Goal: Information Seeking & Learning: Learn about a topic

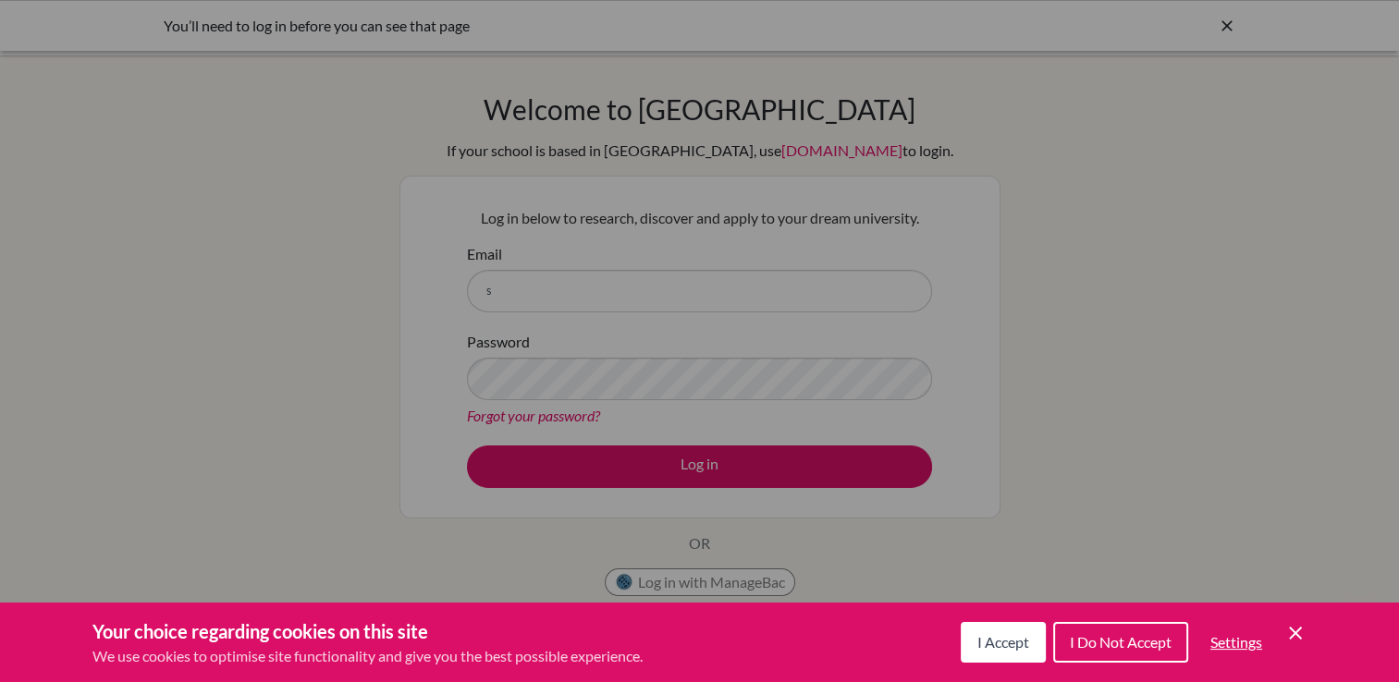
click at [502, 283] on div "Cookie Preferences" at bounding box center [699, 341] width 1399 height 682
click at [506, 310] on div "Cookie Preferences" at bounding box center [699, 341] width 1399 height 682
click at [486, 288] on div "Cookie Preferences" at bounding box center [699, 341] width 1399 height 682
click at [995, 635] on span "I Accept" at bounding box center [1003, 642] width 52 height 18
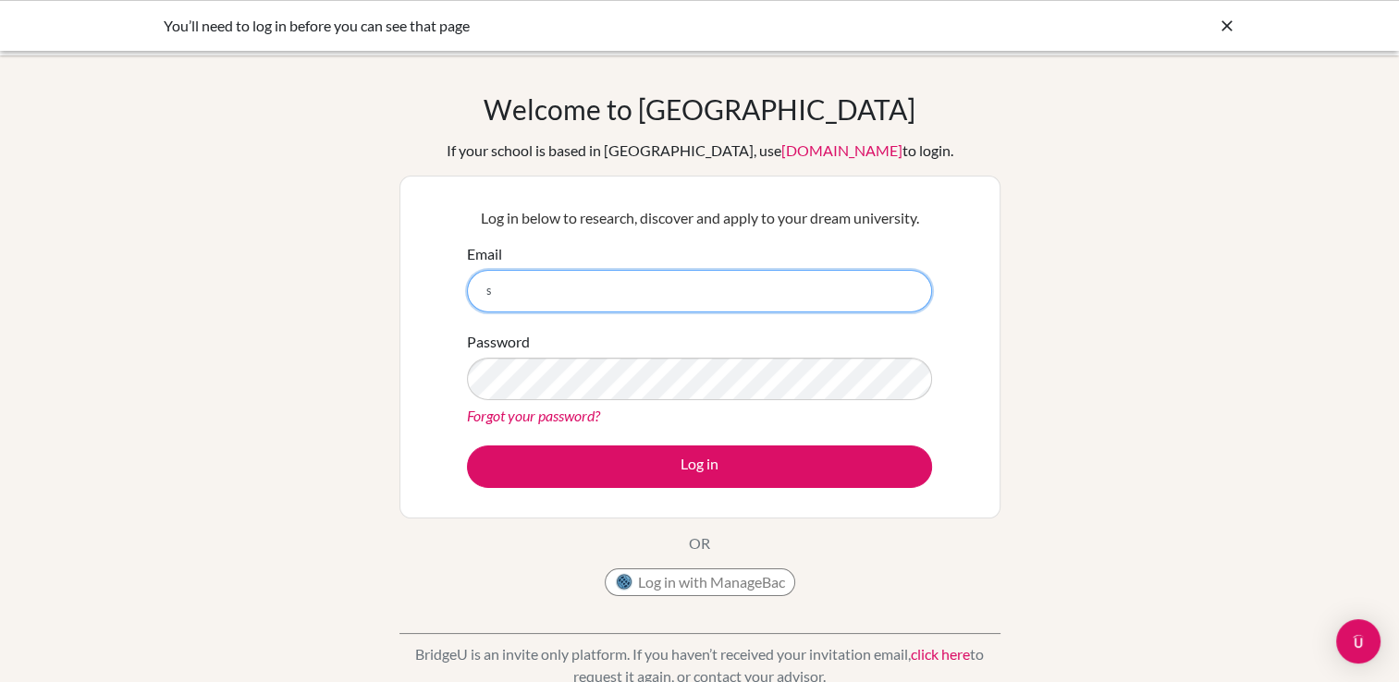
click at [507, 307] on input "s" at bounding box center [699, 291] width 465 height 43
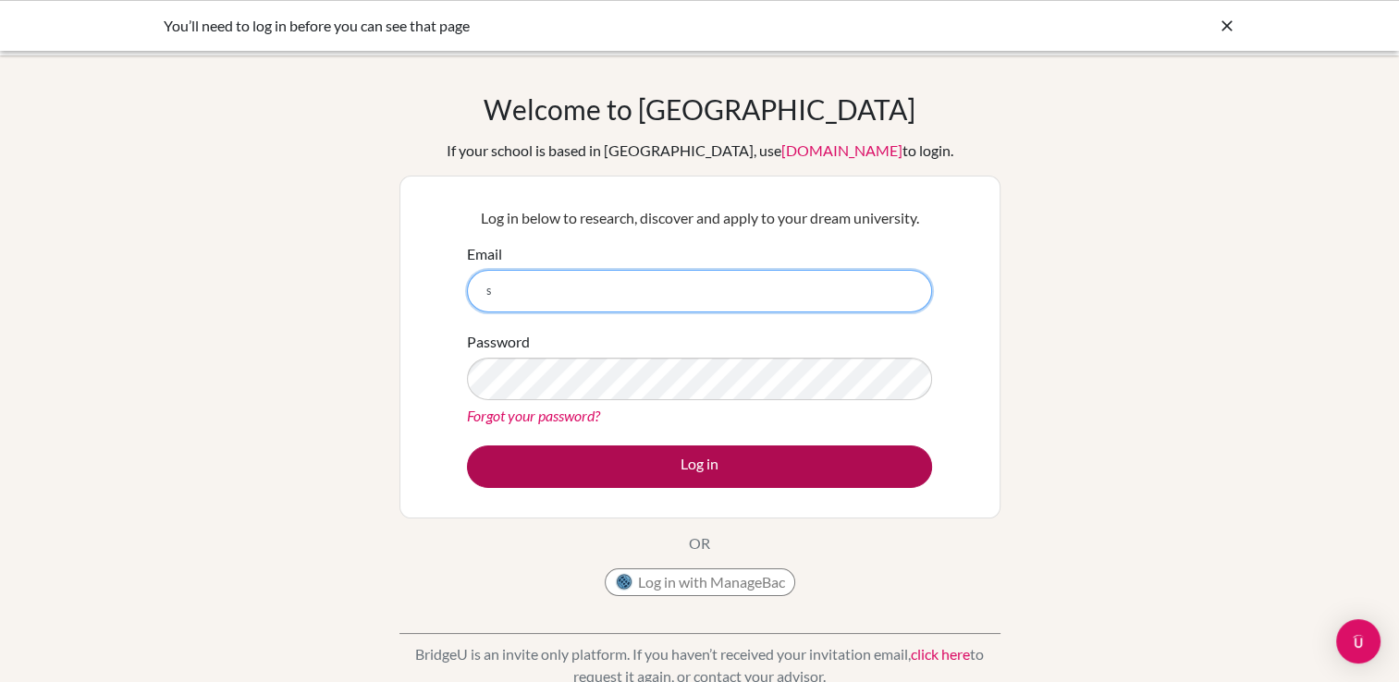
type input "s.kadri@ags.edu.sa"
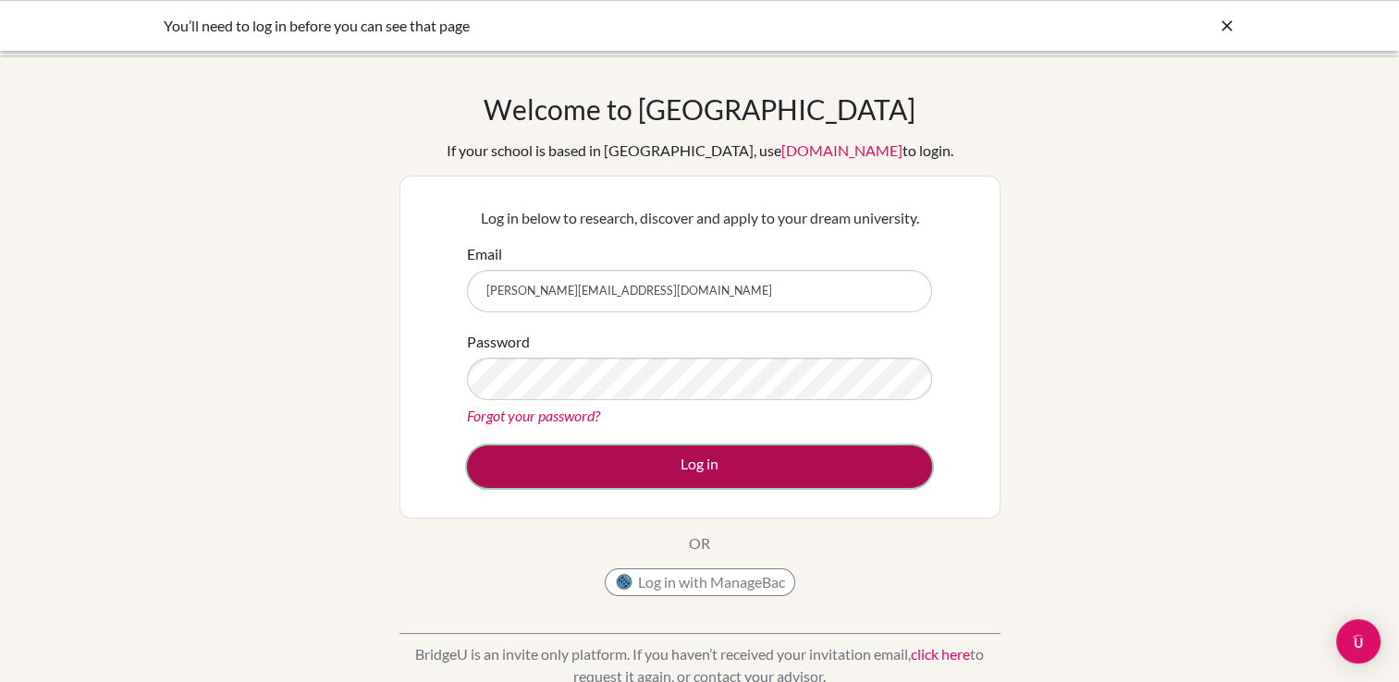
click at [710, 458] on button "Log in" at bounding box center [699, 467] width 465 height 43
click at [707, 463] on button "Log in" at bounding box center [699, 467] width 465 height 43
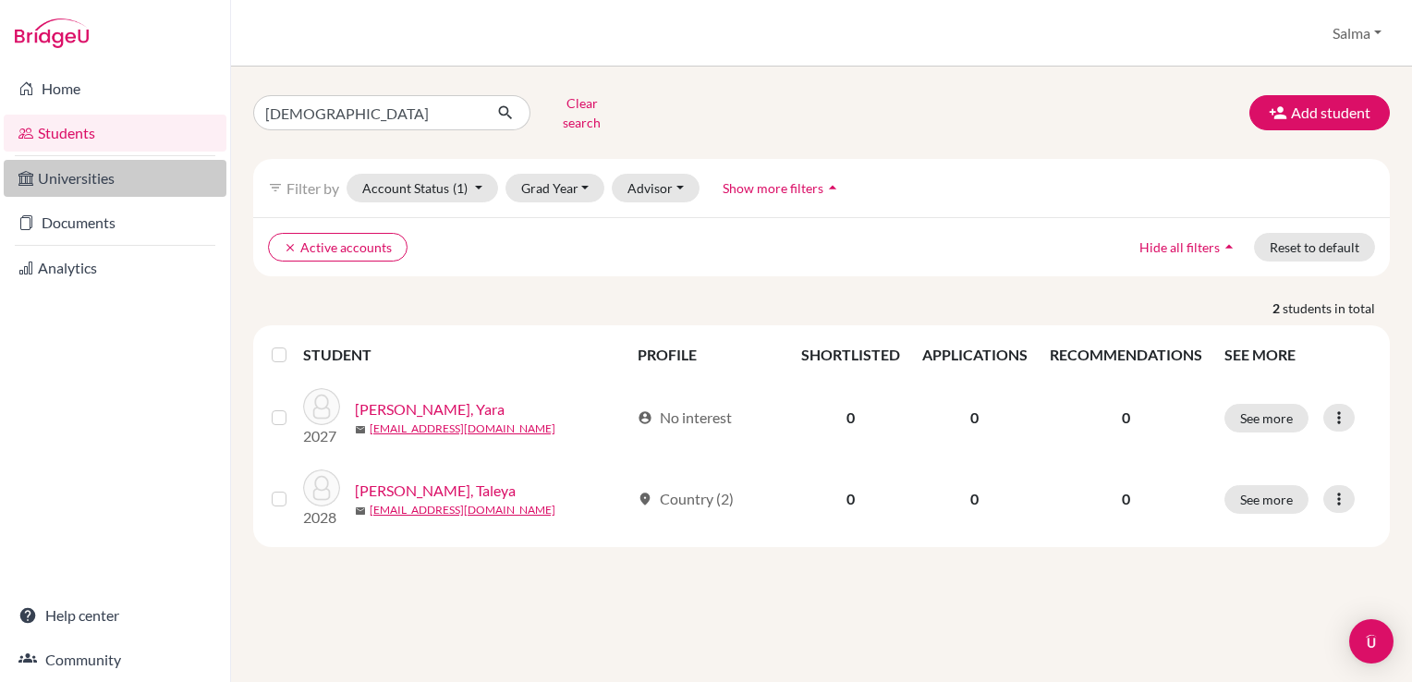
click at [107, 181] on link "Universities" at bounding box center [115, 178] width 223 height 37
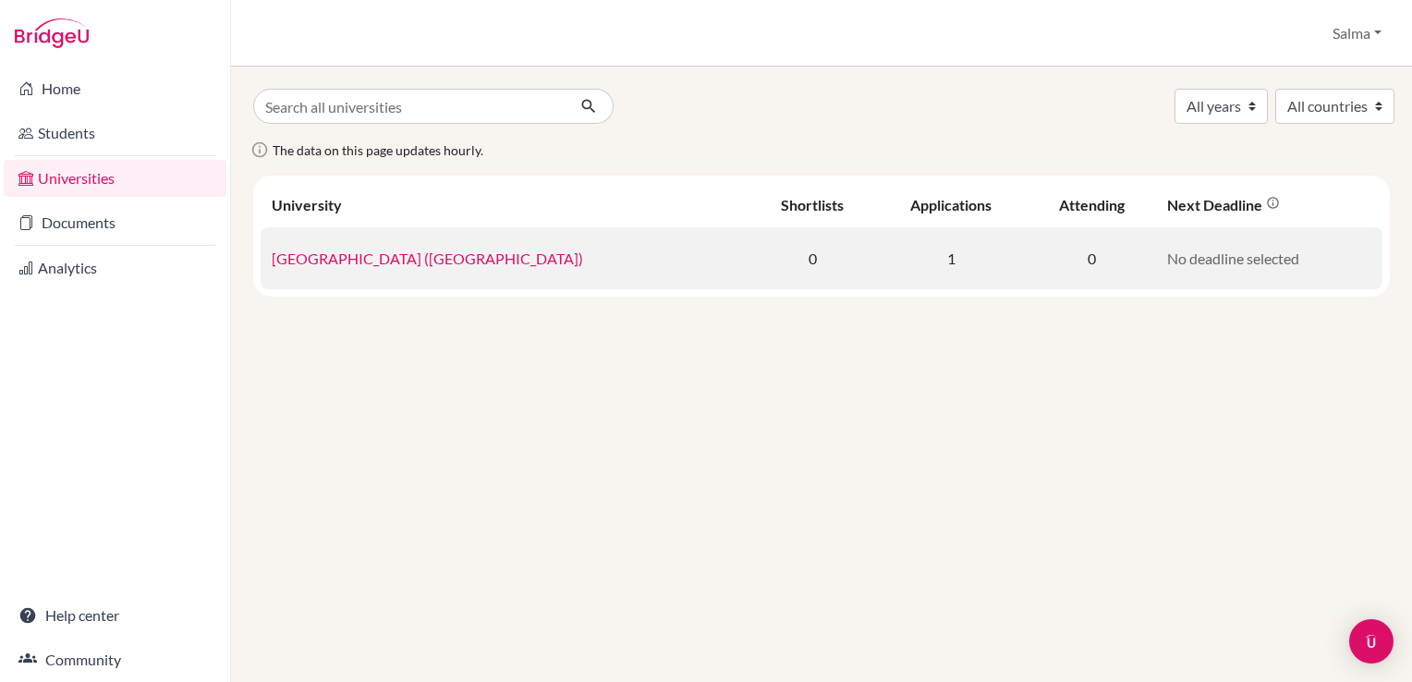
click at [407, 267] on link "[GEOGRAPHIC_DATA] ([GEOGRAPHIC_DATA])" at bounding box center [428, 259] width 312 height 18
